Goal: Navigation & Orientation: Find specific page/section

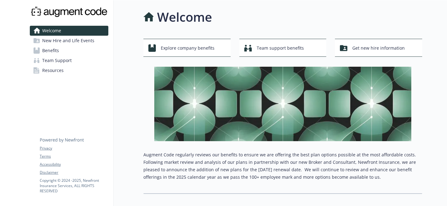
click at [330, 15] on div "Welcome" at bounding box center [283, 17] width 279 height 19
